Goal: Task Accomplishment & Management: Use online tool/utility

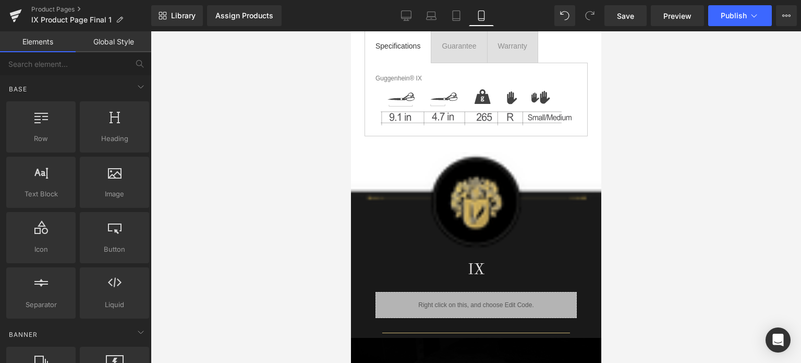
scroll to position [733, 0]
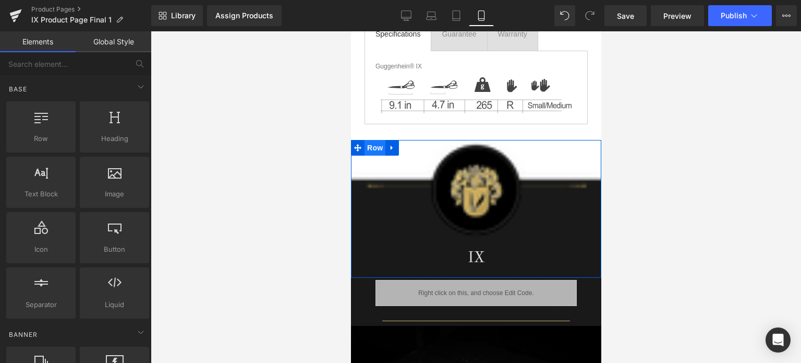
click at [370, 141] on span "Row" at bounding box center [374, 148] width 21 height 16
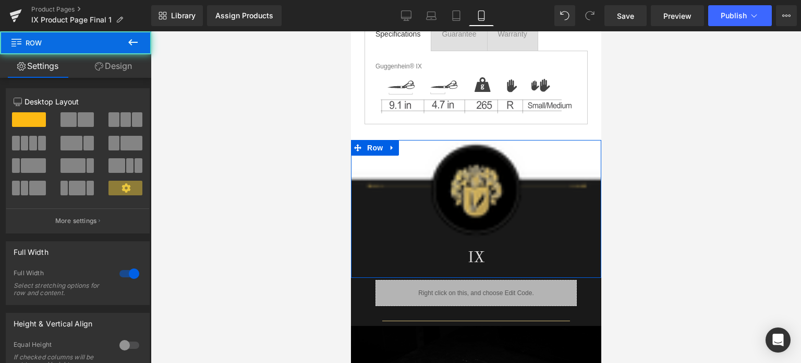
drag, startPoint x: 107, startPoint y: 66, endPoint x: 57, endPoint y: 147, distance: 95.1
click at [107, 66] on link "Design" at bounding box center [114, 65] width 76 height 23
click at [0, 0] on div "Background" at bounding box center [0, 0] width 0 height 0
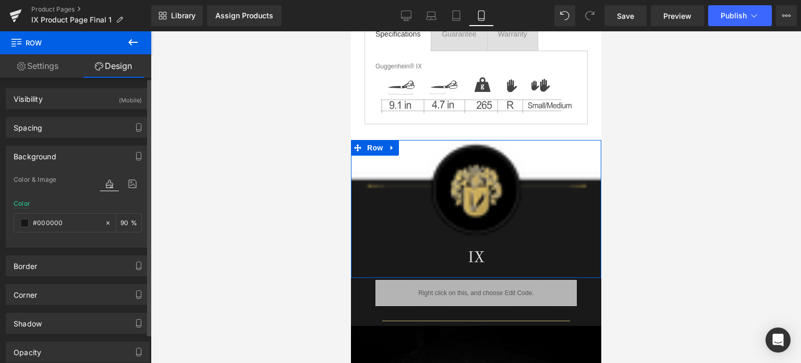
type input "#000000"
click at [25, 223] on span at bounding box center [24, 223] width 8 height 8
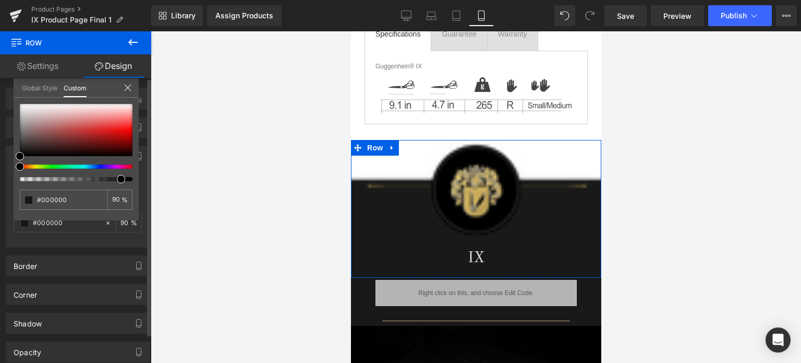
type input "94"
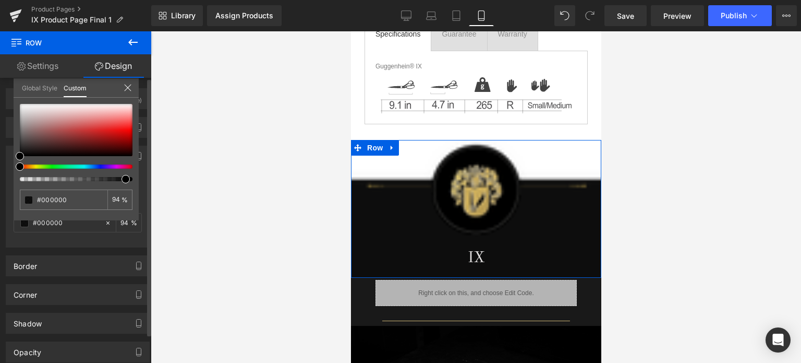
type input "95"
type input "97"
type input "98"
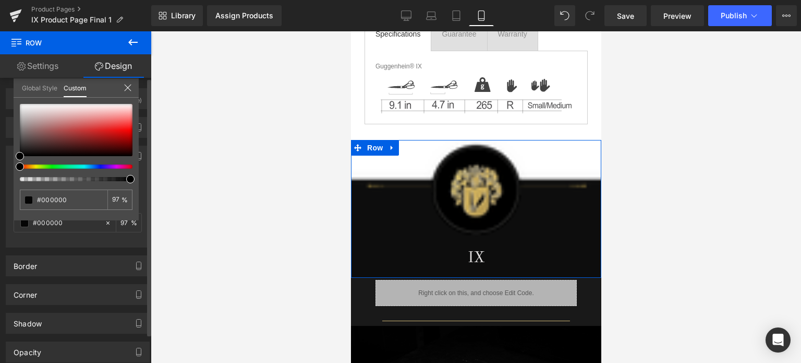
type input "98"
type input "97"
type input "96"
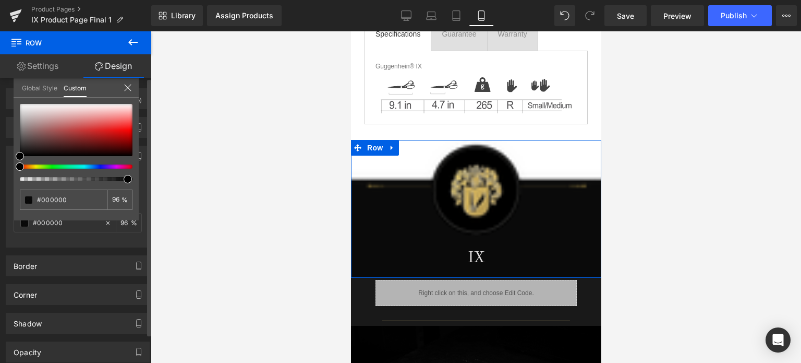
type input "95"
click at [125, 181] on span at bounding box center [127, 179] width 8 height 8
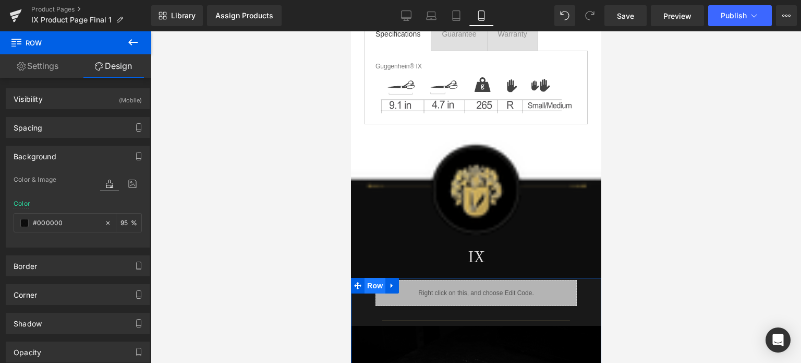
click at [370, 282] on span "Row" at bounding box center [374, 286] width 21 height 16
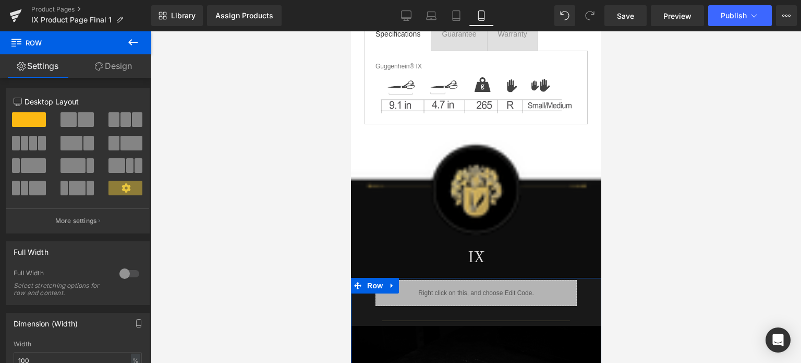
click at [111, 68] on link "Design" at bounding box center [114, 65] width 76 height 23
click at [0, 0] on div "Background" at bounding box center [0, 0] width 0 height 0
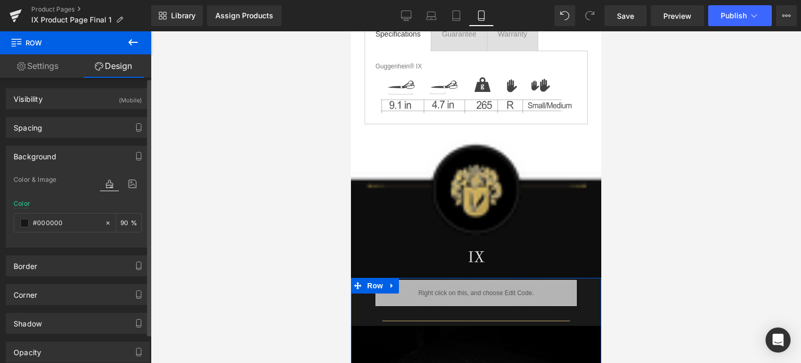
type input "#000000"
click at [21, 222] on span at bounding box center [24, 223] width 8 height 8
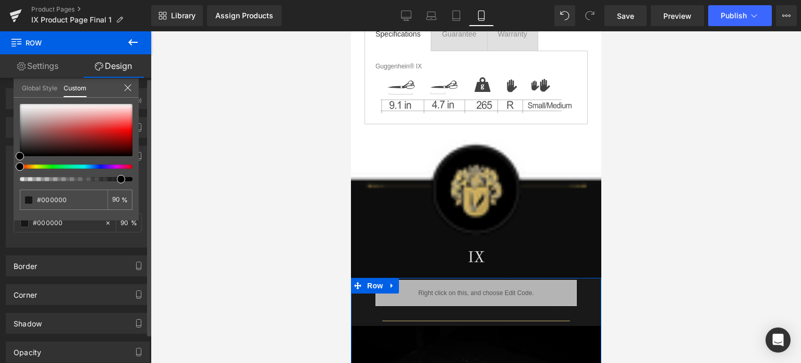
type input "94"
type input "95"
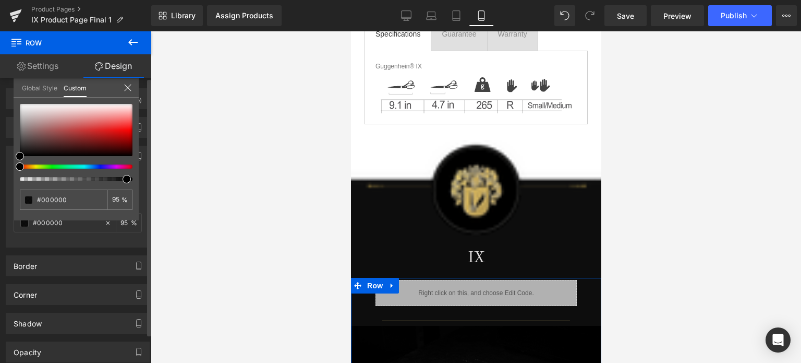
click at [122, 179] on div at bounding box center [72, 179] width 113 height 4
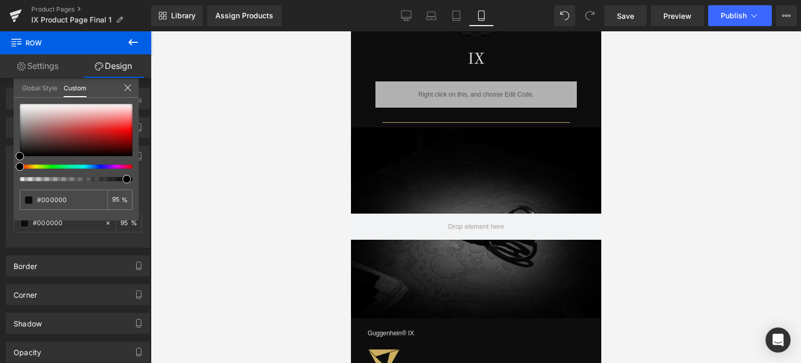
scroll to position [953, 0]
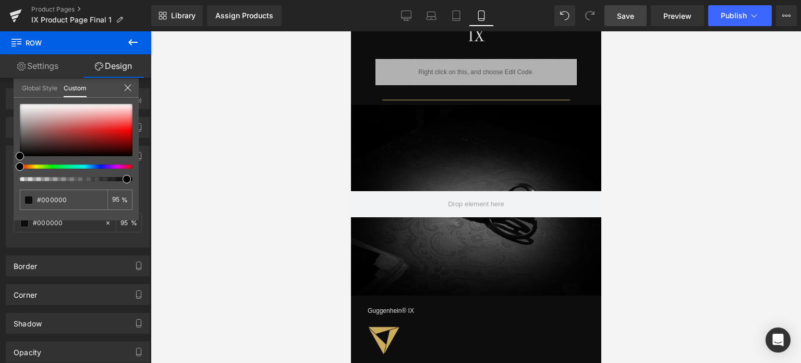
click at [623, 10] on span "Save" at bounding box center [625, 15] width 17 height 11
click at [622, 13] on span "Save" at bounding box center [625, 15] width 17 height 11
click at [632, 17] on span "Save" at bounding box center [625, 15] width 17 height 11
